Goal: Task Accomplishment & Management: Use online tool/utility

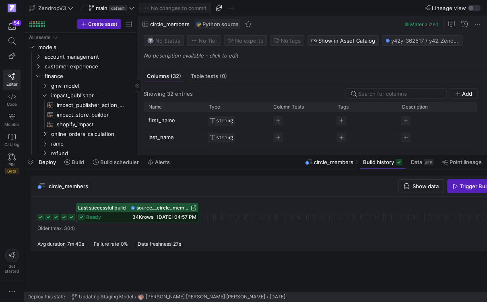
scroll to position [244, 0]
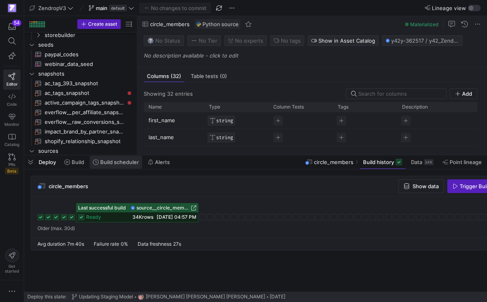
click at [106, 159] on span "Build scheduler" at bounding box center [119, 162] width 39 height 6
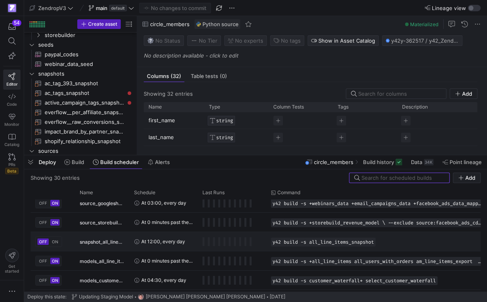
scroll to position [2, 0]
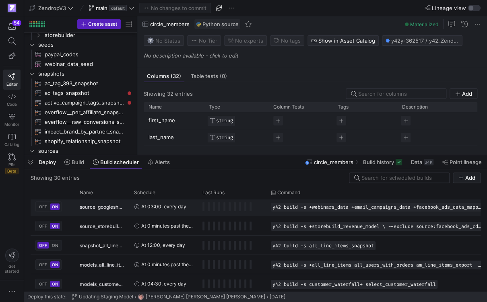
click at [128, 203] on div "source_googlesheets_bq" at bounding box center [102, 206] width 54 height 19
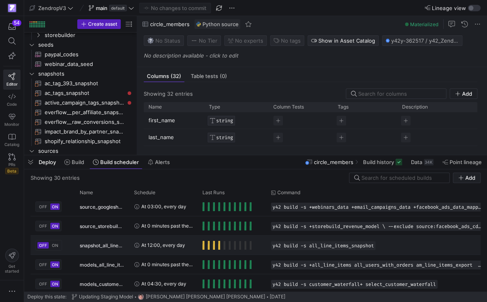
click at [204, 248] on span "Press SPACE to select this row." at bounding box center [203, 245] width 2 height 9
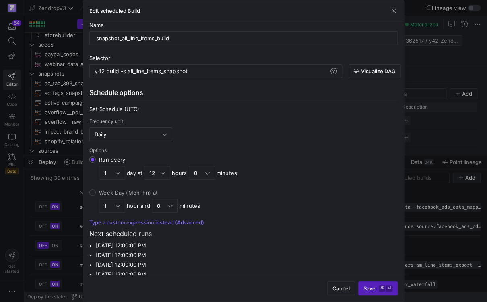
scroll to position [0, 0]
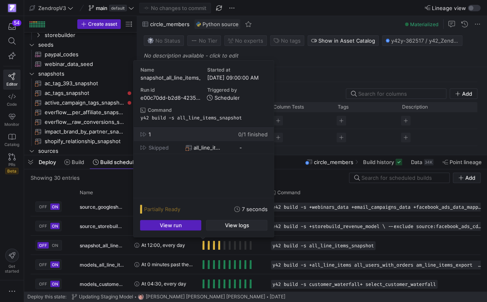
click at [218, 230] on span "button" at bounding box center [236, 226] width 60 height 10
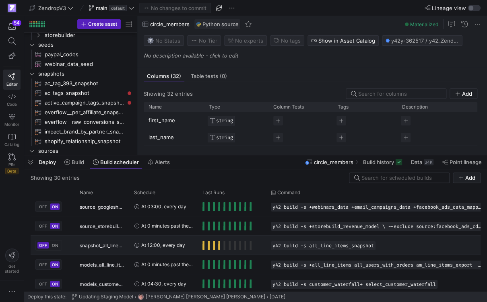
click at [67, 244] on div "OFF ON" at bounding box center [53, 245] width 44 height 19
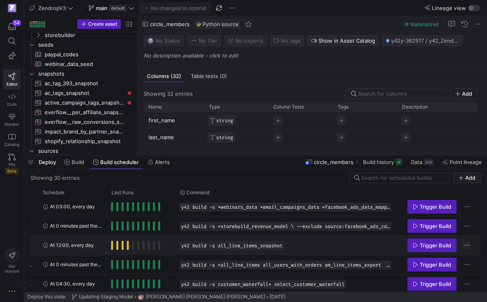
click at [468, 247] on span "Press SPACE to select this row." at bounding box center [467, 245] width 8 height 8
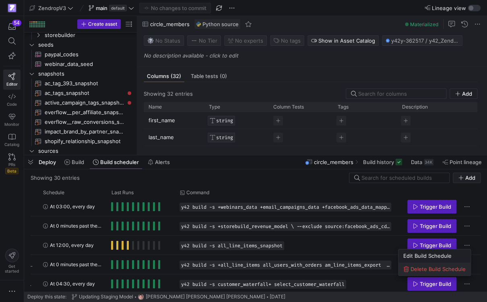
click at [443, 267] on span "Delete Build Schedule" at bounding box center [438, 269] width 55 height 6
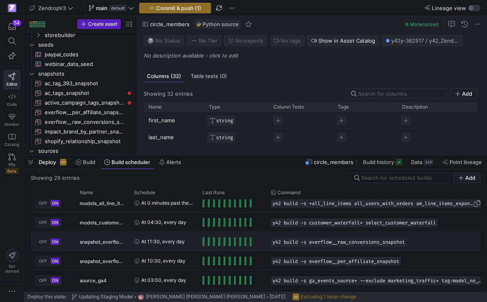
scroll to position [1, 0]
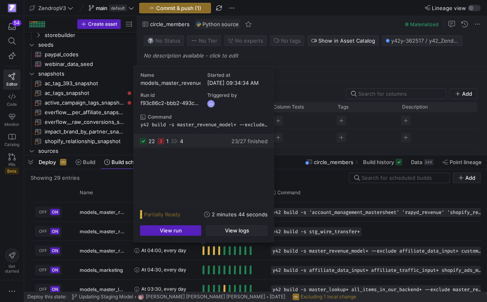
click at [221, 235] on span "button" at bounding box center [236, 231] width 60 height 10
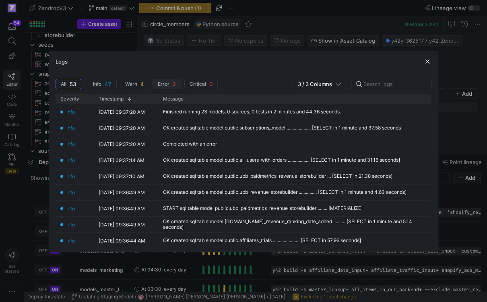
click at [169, 83] on span "Error 2" at bounding box center [167, 84] width 18 height 6
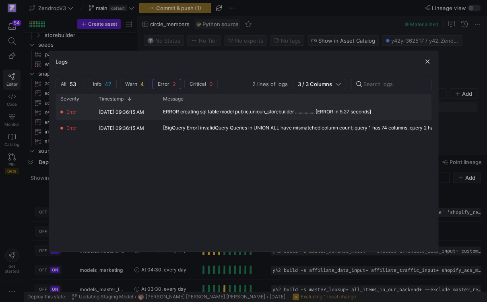
click at [239, 112] on div "ERROR creating sql table model public.unioun_storebuilder ................ [ERR…" at bounding box center [267, 112] width 208 height 6
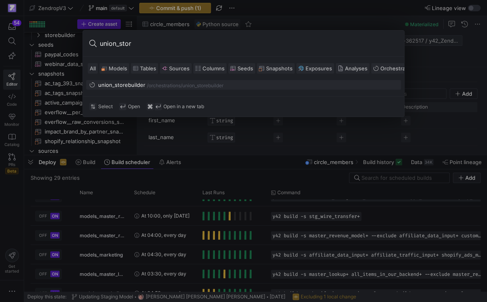
type input "union_store"
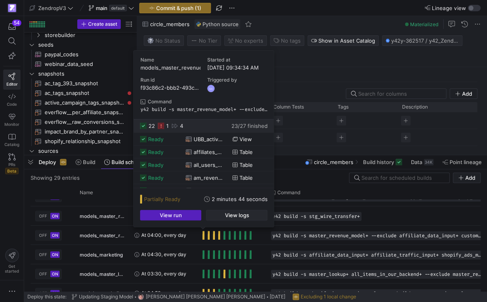
click at [219, 215] on span "button" at bounding box center [236, 215] width 60 height 10
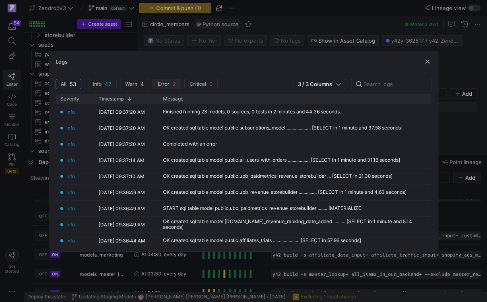
click at [66, 84] on span "Error" at bounding box center [64, 84] width 6 height 6
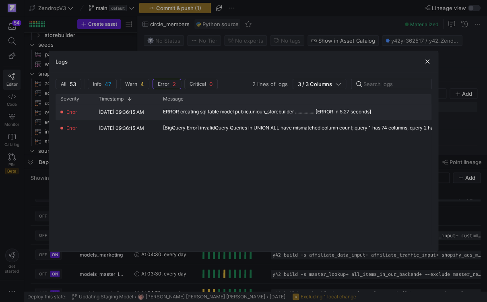
click at [223, 114] on div "ERROR creating sql table model public.unioun_storebuilder ................ [ERR…" at bounding box center [267, 112] width 208 height 6
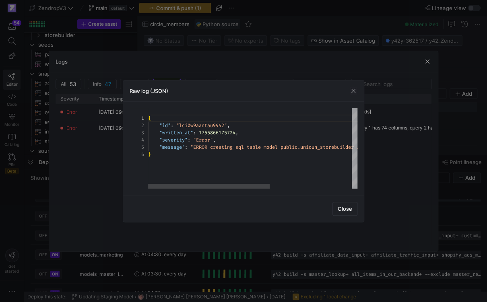
click at [223, 141] on div "{ "id" : "lci0w9aantau9942" , "written_at" : 1755866175724 , "severity" : "Erro…" at bounding box center [323, 148] width 350 height 80
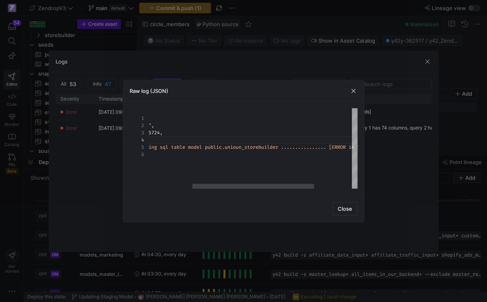
click at [252, 149] on div "{ "id" : "lci0w9aantau9942" , "written_at" : 1755866175724 , "severity" : "Erro…" at bounding box center [247, 148] width 350 height 80
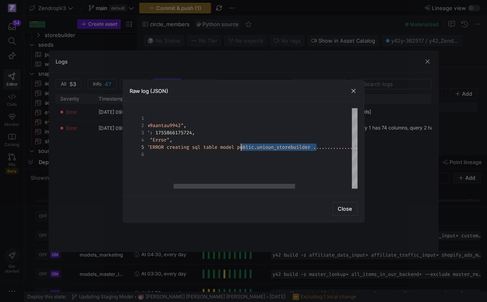
click at [240, 149] on div "{ "id" : "lci0w9aantau9942" , "written_at" : 1755866175724 , "severity" : "Erro…" at bounding box center [280, 148] width 350 height 80
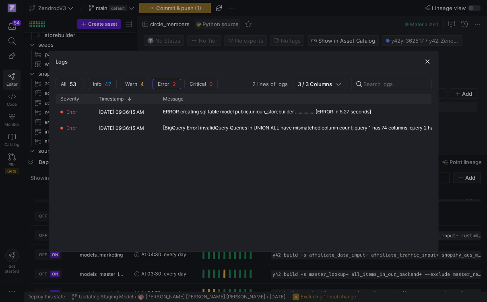
click at [11, 42] on div at bounding box center [243, 151] width 487 height 302
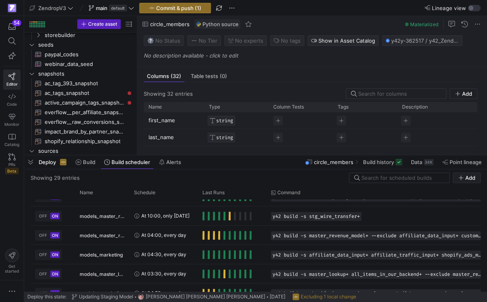
click at [11, 42] on icon at bounding box center [11, 40] width 7 height 7
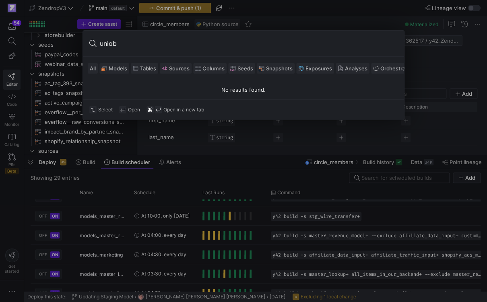
click at [118, 73] on button "Models" at bounding box center [114, 68] width 30 height 10
click at [132, 45] on input "uniob" at bounding box center [249, 43] width 298 height 13
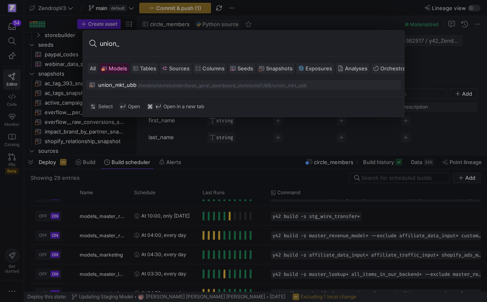
type input "union_"
click at [225, 86] on div "storebuilder/base_geral_dashboard_storebuild/UBB" at bounding box center [214, 86] width 114 height 6
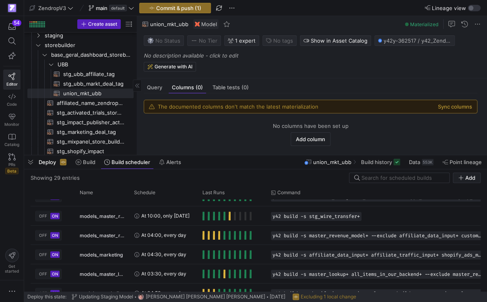
scroll to position [226, 0]
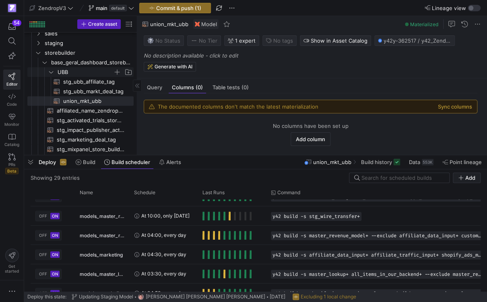
click at [50, 70] on icon "Press SPACE to select this row." at bounding box center [51, 72] width 6 height 5
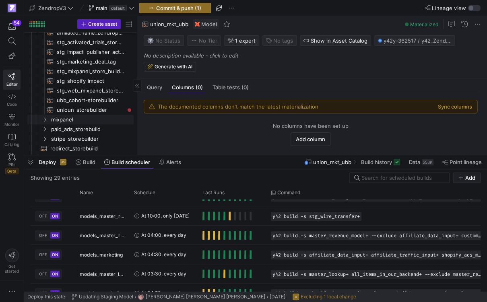
scroll to position [276, 0]
click at [72, 113] on span "unioun_storebuilder​​​​​​​​​​" at bounding box center [91, 109] width 68 height 9
click at [152, 89] on span "Query" at bounding box center [154, 87] width 15 height 5
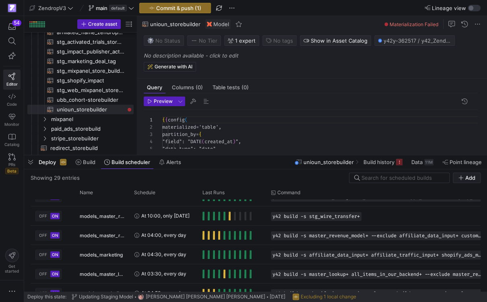
scroll to position [72, 0]
click at [28, 164] on span "button" at bounding box center [30, 162] width 13 height 14
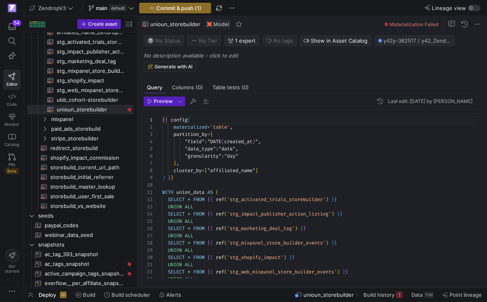
scroll to position [72, 0]
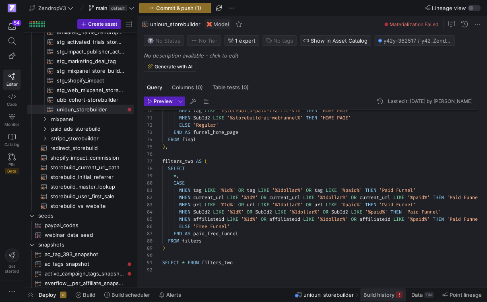
click at [385, 297] on span "Build history" at bounding box center [378, 295] width 31 height 6
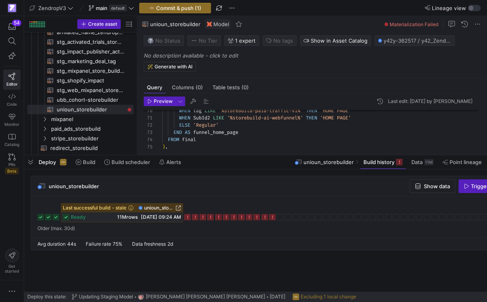
click at [189, 217] on icon at bounding box center [187, 217] width 6 height 6
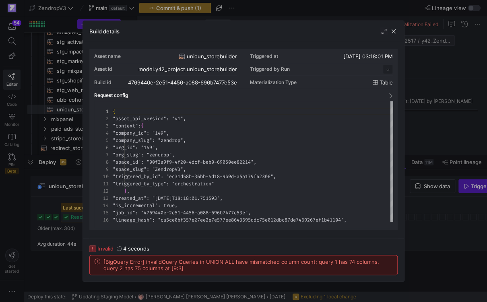
scroll to position [72, 0]
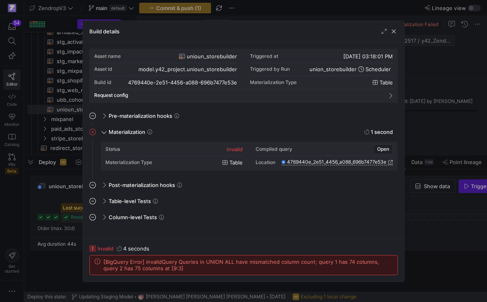
click at [75, 227] on div at bounding box center [243, 151] width 487 height 302
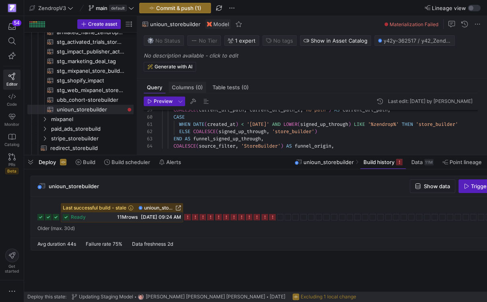
click at [200, 86] on span "(0)" at bounding box center [199, 87] width 7 height 5
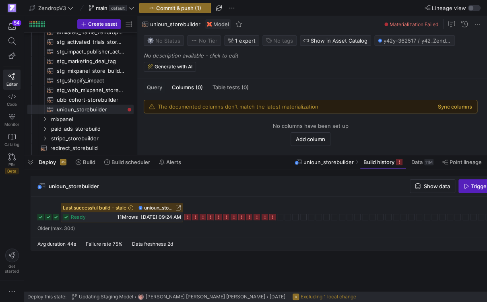
click at [452, 104] on button "Sync columns" at bounding box center [455, 106] width 34 height 6
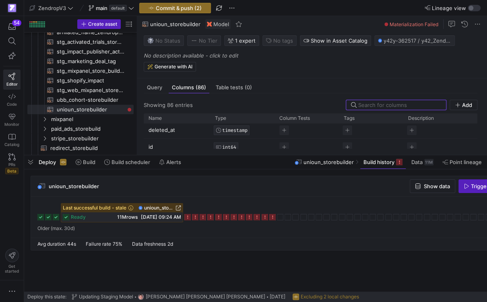
scroll to position [19, 0]
click at [153, 87] on span "Query" at bounding box center [154, 87] width 15 height 5
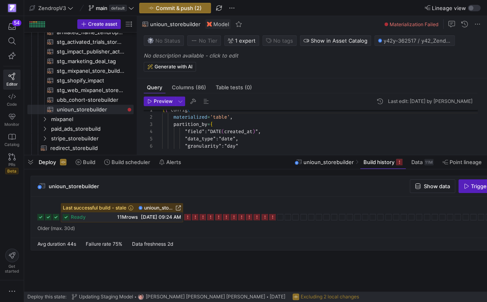
scroll to position [72, 0]
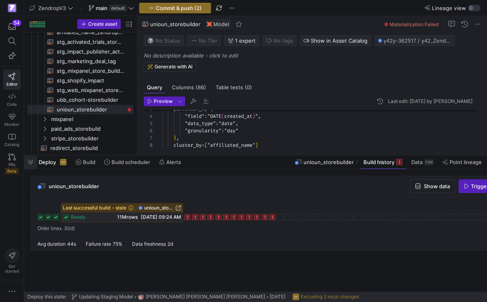
click at [33, 163] on span "button" at bounding box center [30, 162] width 13 height 14
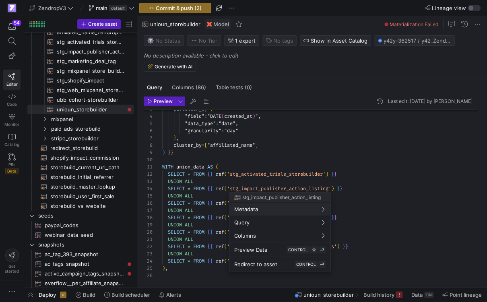
click at [227, 188] on div at bounding box center [243, 151] width 487 height 302
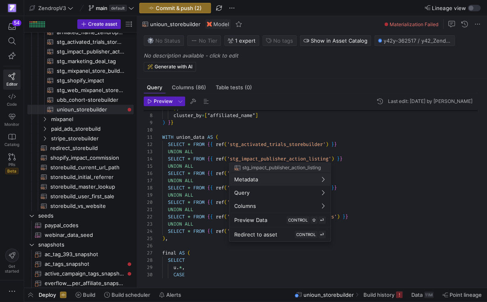
click at [180, 170] on div at bounding box center [243, 151] width 487 height 302
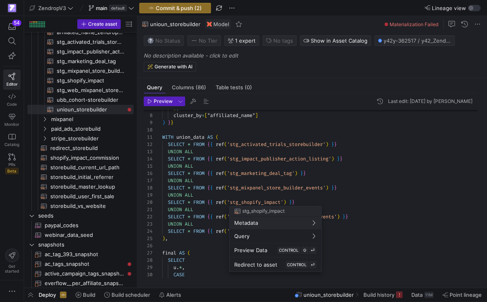
click at [264, 161] on div at bounding box center [243, 151] width 487 height 302
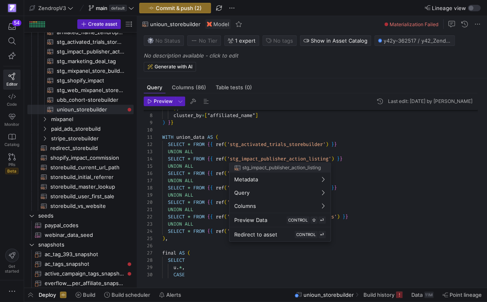
click at [268, 154] on div at bounding box center [243, 151] width 487 height 302
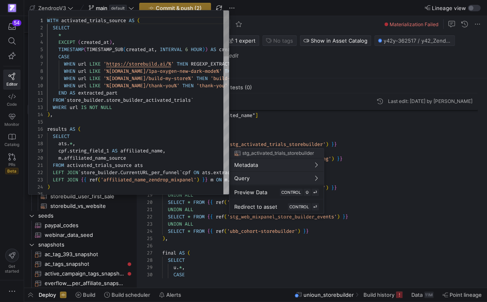
scroll to position [72, 0]
click at [195, 234] on div at bounding box center [243, 151] width 487 height 302
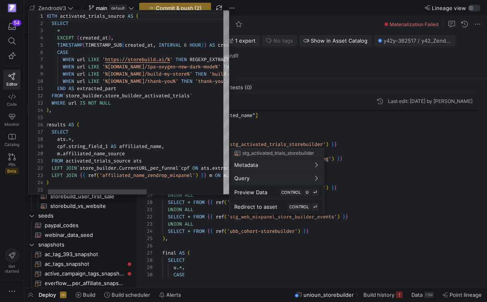
scroll to position [0, 0]
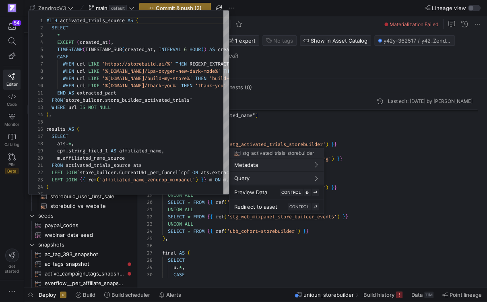
click at [273, 125] on div at bounding box center [243, 151] width 487 height 302
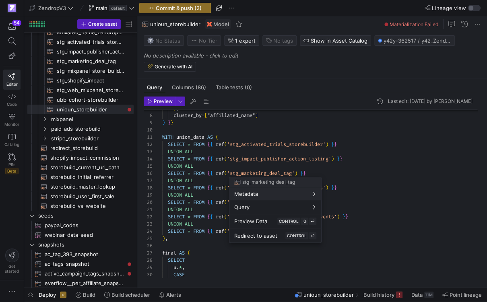
click at [189, 142] on div at bounding box center [243, 151] width 487 height 302
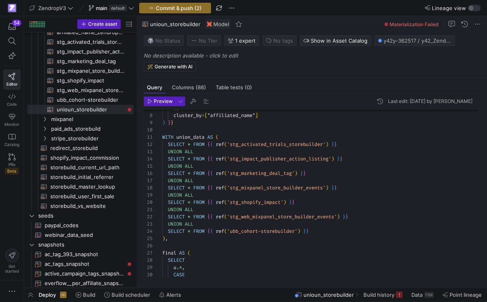
scroll to position [7, 29]
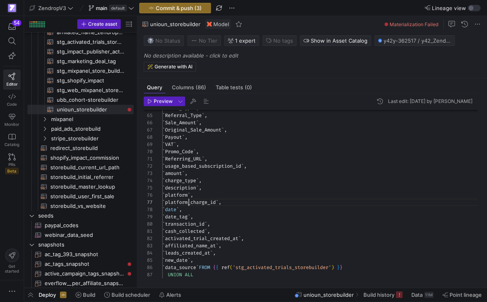
scroll to position [43, 26]
click at [190, 200] on div "` Event_Type ` , ` Referral_Type ` , ` Sale_Amount ` , ` Original_Sale_Amount `…" at bounding box center [323, 246] width 322 height 1209
click at [208, 267] on div "` Event_Type ` , ` Referral_Type ` , ` Sale_Amount ` , ` Original_Sale_Amount `…" at bounding box center [323, 246] width 322 height 1209
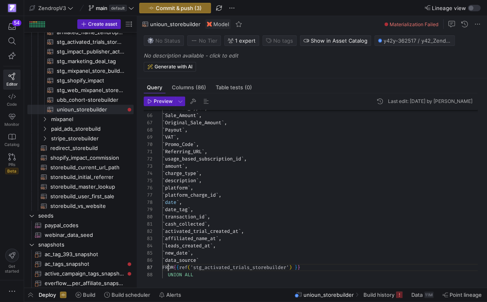
scroll to position [43, 6]
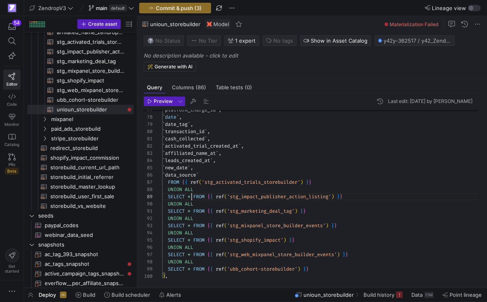
click at [192, 198] on div "` platform_charge_id ` , ` date ` , ` date_tag ` , ` transaction_id ` , ` cash_…" at bounding box center [323, 157] width 322 height 1216
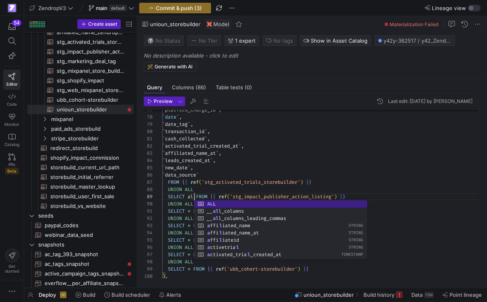
scroll to position [58, 34]
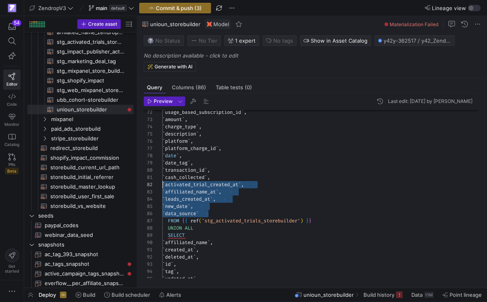
scroll to position [65, 0]
drag, startPoint x: 209, startPoint y: 213, endPoint x: 152, endPoint y: 170, distance: 71.2
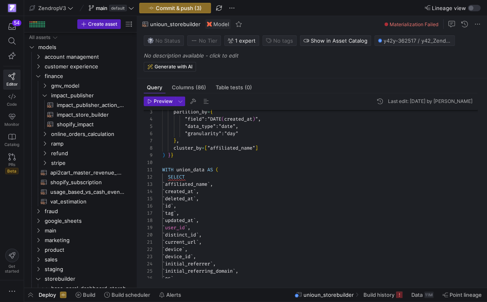
scroll to position [65, 0]
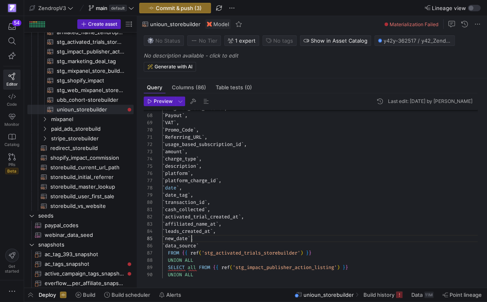
scroll to position [29, 29]
click at [190, 237] on div "` Original_Sale_Amount ` , ` Payout ` , ` VAT ` , ` Promo_Code ` , ` Referring_…" at bounding box center [323, 228] width 322 height 1216
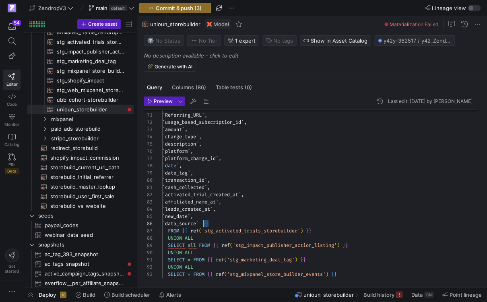
drag, startPoint x: 213, startPoint y: 224, endPoint x: 185, endPoint y: 215, distance: 29.3
click at [185, 215] on div "` Promo_Code ` , ` Referring_URL ` , ` usage_based_subscription_id ` , ` amount…" at bounding box center [323, 206] width 322 height 1216
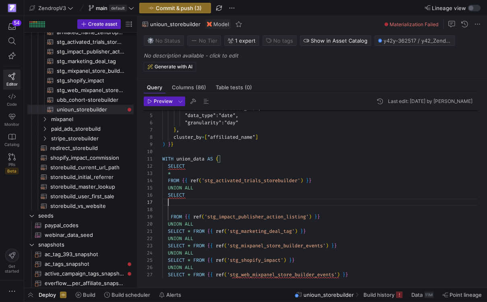
scroll to position [0, 46]
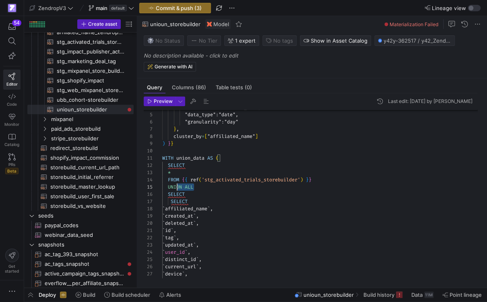
drag, startPoint x: 198, startPoint y: 190, endPoint x: 170, endPoint y: 191, distance: 27.8
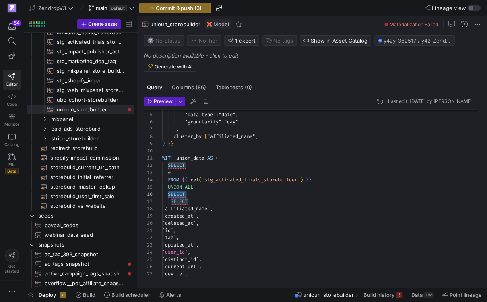
click at [163, 99] on span "Preview" at bounding box center [163, 102] width 19 height 6
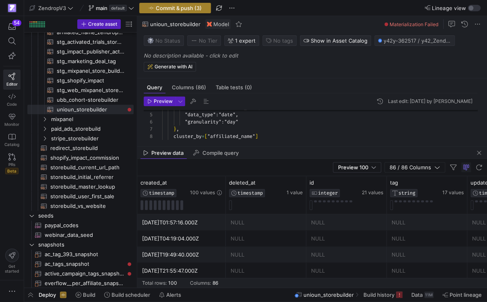
click at [192, 8] on span "Commit & push (3)" at bounding box center [179, 8] width 46 height 6
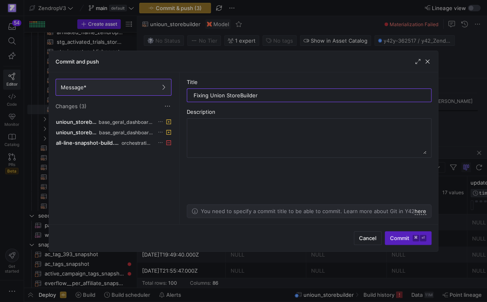
type input "Fixing Union StoreBuilder"
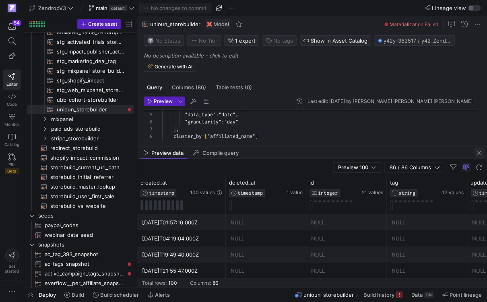
click at [482, 154] on span "button" at bounding box center [479, 153] width 10 height 10
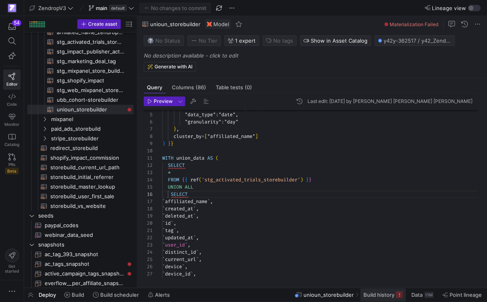
click at [386, 293] on span "Build history" at bounding box center [378, 295] width 31 height 6
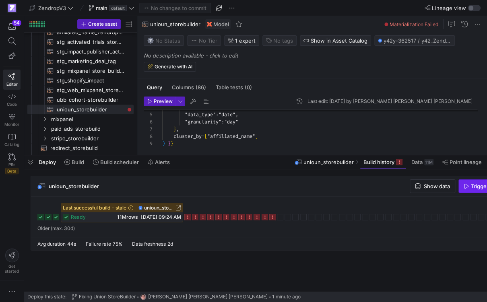
click at [471, 190] on span "Trigger Build" at bounding box center [486, 186] width 31 height 6
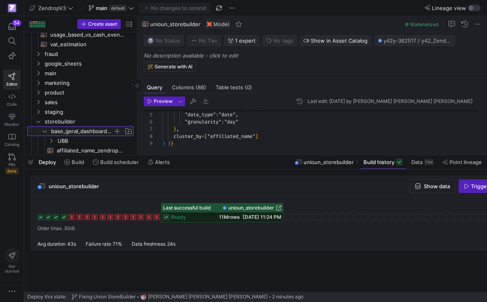
click at [45, 130] on icon "Press SPACE to select this row." at bounding box center [45, 131] width 6 height 5
click at [109, 161] on span "Build scheduler" at bounding box center [119, 162] width 39 height 6
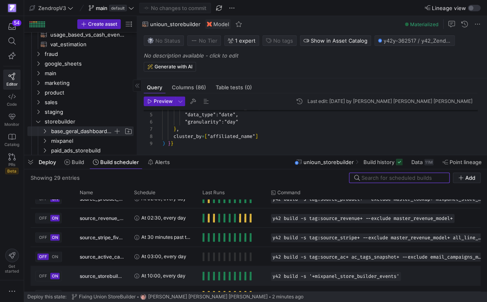
scroll to position [434, 0]
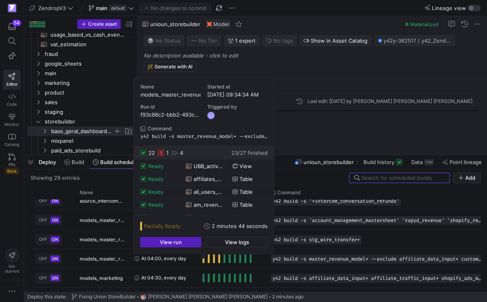
click at [163, 155] on icon at bounding box center [161, 153] width 6 height 6
click at [166, 152] on div "1" at bounding box center [167, 153] width 2 height 6
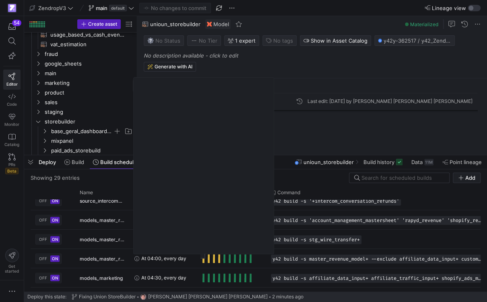
click at [118, 179] on div "Showing 29 entries Add" at bounding box center [256, 178] width 450 height 10
